Goal: Information Seeking & Learning: Learn about a topic

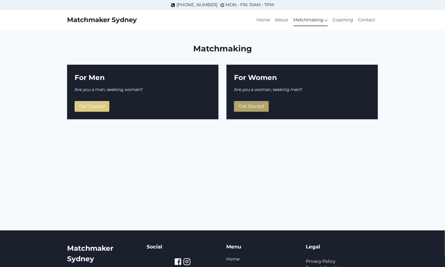
click at [249, 106] on span "Get Started" at bounding box center [252, 106] width 26 height 6
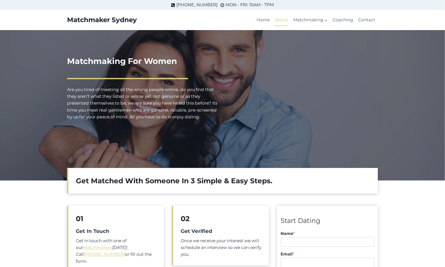
click at [280, 19] on link "About" at bounding box center [282, 20] width 18 height 12
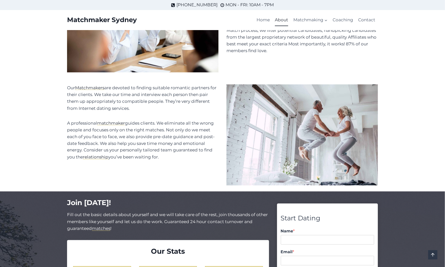
scroll to position [219, 0]
